Goal: Transaction & Acquisition: Book appointment/travel/reservation

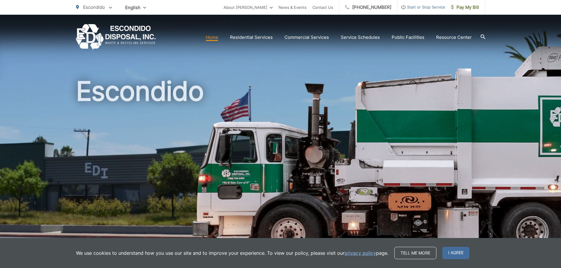
click at [483, 37] on icon at bounding box center [482, 36] width 5 height 5
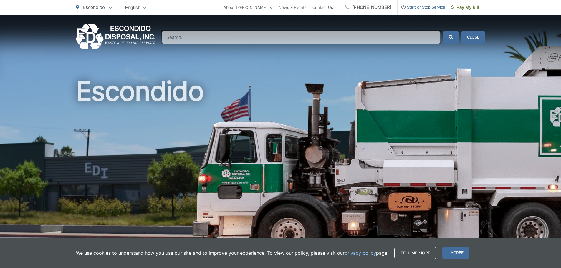
click at [442, 48] on div "Home Residential Services Curbside Pickup Recycling Organic Recycling Trash Hou…" at bounding box center [280, 37] width 409 height 26
click at [428, 38] on input "Search" at bounding box center [301, 38] width 279 height 14
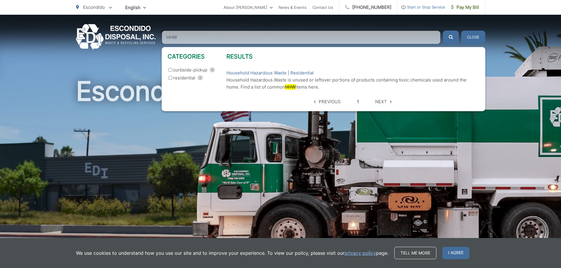
type input "HHW"
click at [443, 31] on button "submit" at bounding box center [451, 38] width 16 height 14
click at [285, 73] on link "Household Hazardous Waste | Residential" at bounding box center [269, 72] width 87 height 7
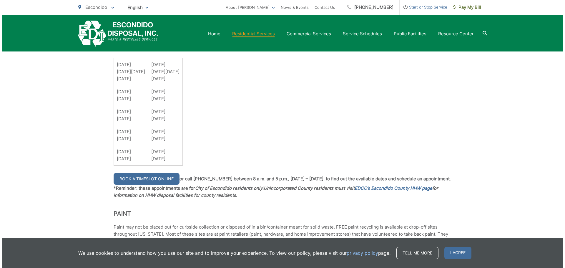
scroll to position [471, 0]
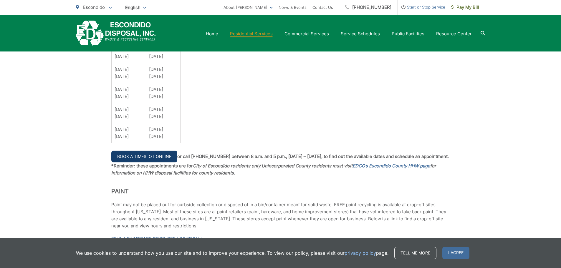
click at [125, 160] on link "Book a Timeslot Online" at bounding box center [144, 157] width 66 height 12
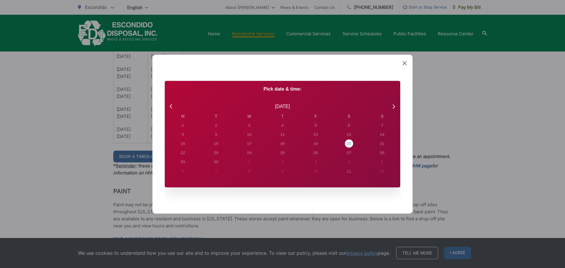
click at [184, 129] on div "20" at bounding box center [183, 125] width 2 height 6
radio input "true"
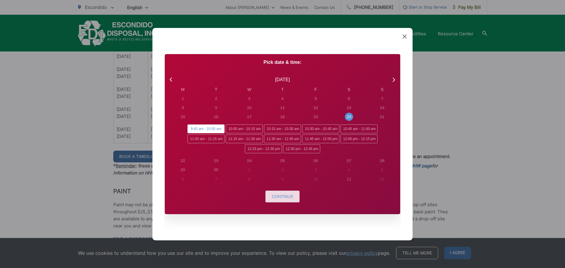
click at [290, 198] on span "Continue" at bounding box center [282, 196] width 21 height 5
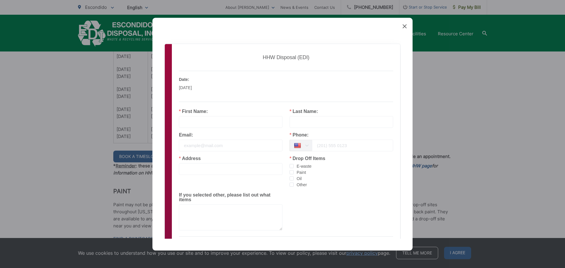
click at [229, 119] on input "text" at bounding box center [231, 122] width 104 height 12
type input "G"
type input "[PERSON_NAME]"
click at [240, 153] on div "Email:" at bounding box center [230, 144] width 111 height 24
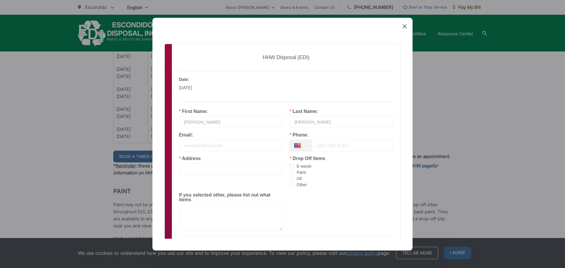
click at [246, 148] on input "email" at bounding box center [231, 145] width 104 height 12
type input "[EMAIL_ADDRESS][DOMAIN_NAME]"
click at [354, 147] on input "tel" at bounding box center [352, 145] width 81 height 12
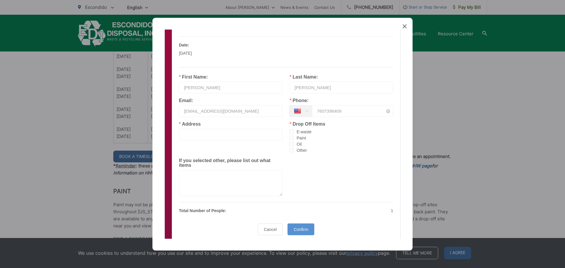
scroll to position [55, 0]
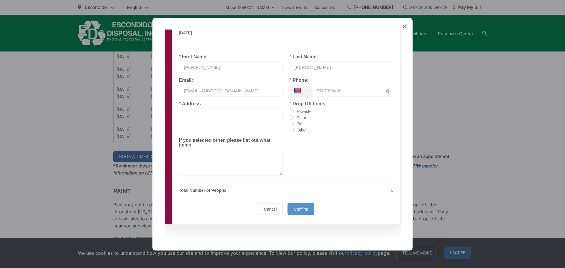
type input "7607398409"
click at [217, 114] on input "text" at bounding box center [231, 114] width 104 height 12
type input "[STREET_ADDRESS]"
click at [214, 169] on textarea at bounding box center [231, 162] width 104 height 26
type textarea "BATTERIES, PAINT,"
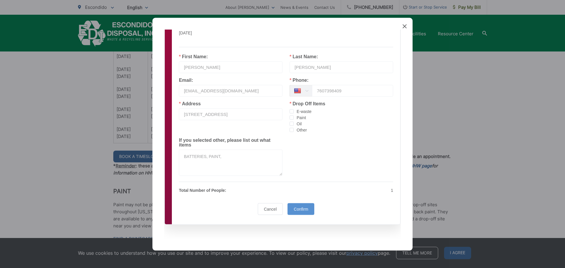
click at [292, 114] on label "E-waste" at bounding box center [342, 111] width 104 height 6
click at [294, 109] on input "E-waste" at bounding box center [294, 109] width 0 height 0
click at [292, 120] on label "Paint" at bounding box center [342, 117] width 104 height 6
click at [294, 115] on input "Paint" at bounding box center [294, 115] width 0 height 0
click at [290, 115] on label "Paint" at bounding box center [342, 117] width 104 height 6
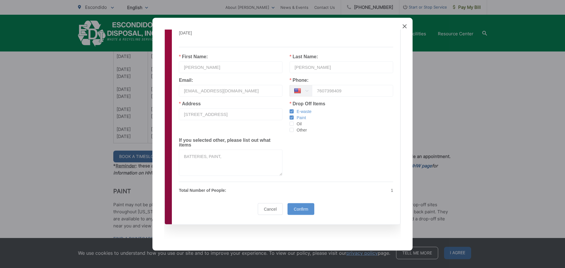
click at [294, 115] on input "Paint" at bounding box center [294, 115] width 0 height 0
click at [290, 113] on span "checkbox-group" at bounding box center [292, 111] width 4 height 4
click at [294, 109] on input "E-waste" at bounding box center [294, 109] width 0 height 0
click at [290, 114] on label "Paint" at bounding box center [342, 117] width 104 height 6
click at [294, 115] on input "Paint" at bounding box center [294, 115] width 0 height 0
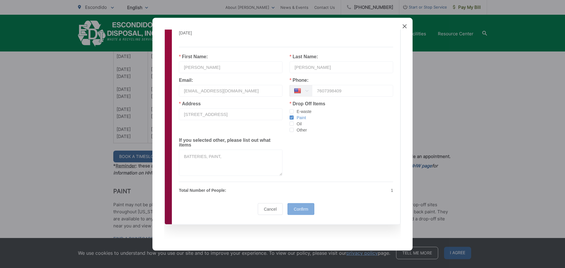
click at [295, 204] on div "Confirm" at bounding box center [300, 209] width 27 height 12
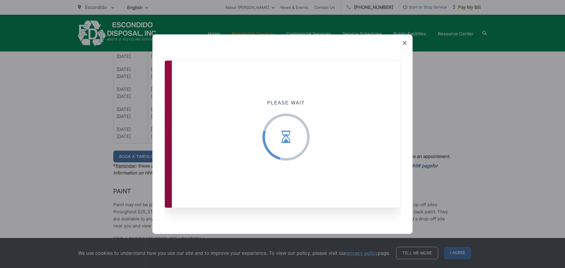
scroll to position [0, 0]
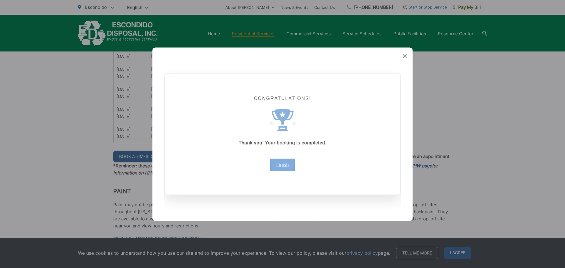
click at [280, 167] on link "Finish" at bounding box center [282, 164] width 13 height 5
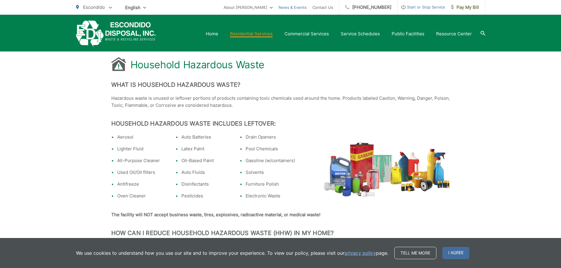
scroll to position [88, 0]
